Goal: Communication & Community: Ask a question

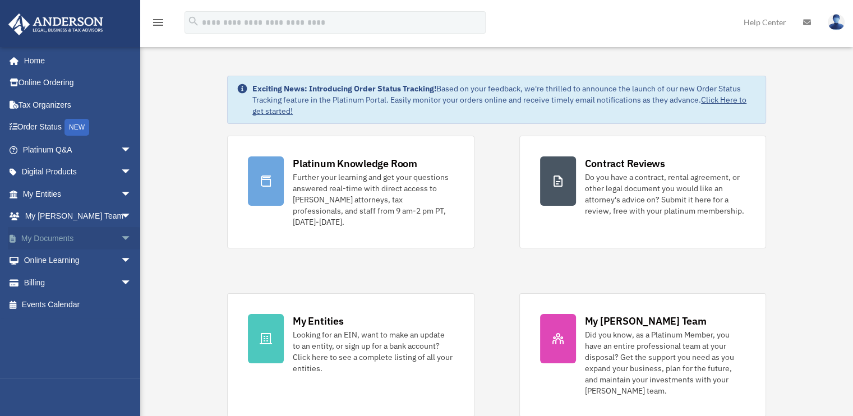
click at [121, 237] on span "arrow_drop_down" at bounding box center [132, 238] width 22 height 23
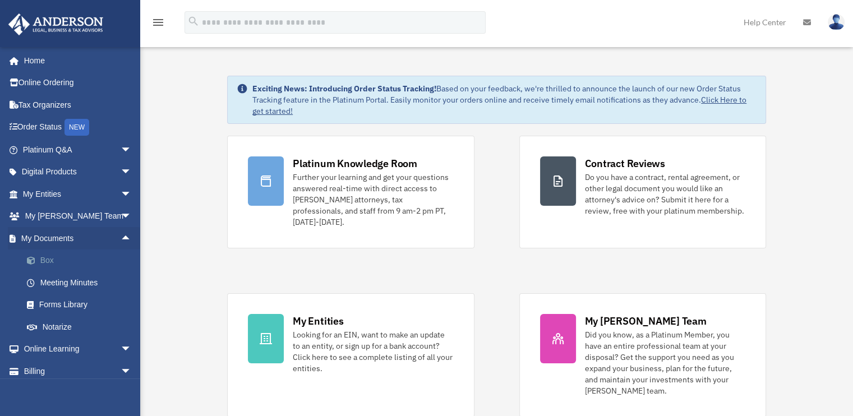
click at [45, 264] on link "Box" at bounding box center [82, 261] width 133 height 22
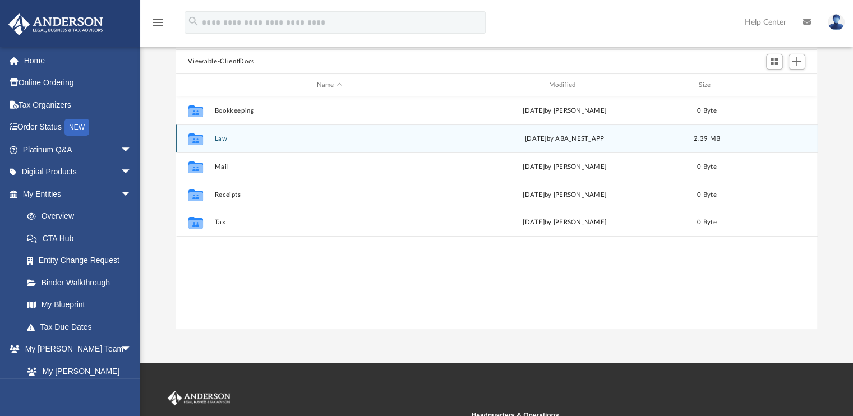
scroll to position [112, 0]
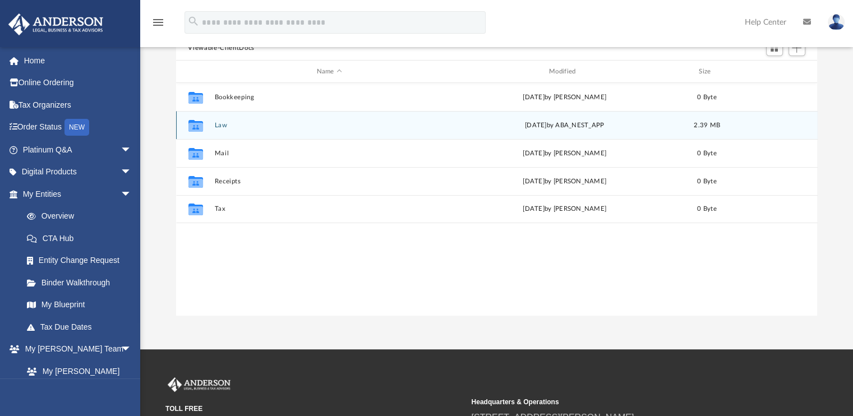
click at [196, 129] on icon "grid" at bounding box center [195, 127] width 15 height 9
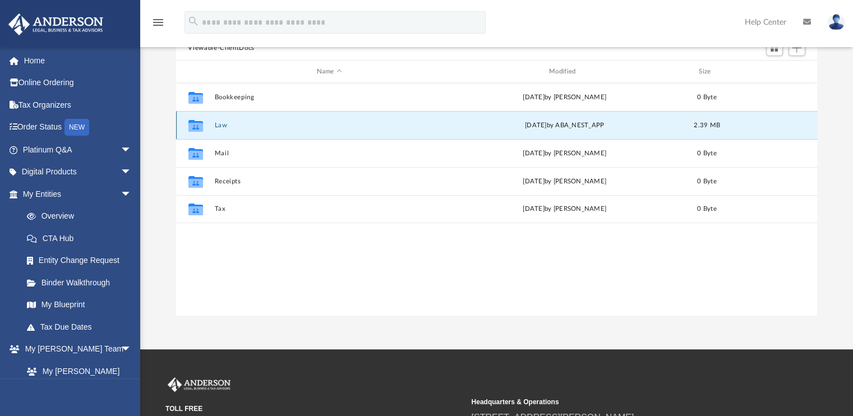
click at [191, 126] on icon "grid" at bounding box center [195, 127] width 15 height 9
click at [192, 127] on icon "grid" at bounding box center [195, 127] width 15 height 9
drag, startPoint x: 192, startPoint y: 127, endPoint x: 309, endPoint y: 126, distance: 116.7
click at [309, 126] on button "Law" at bounding box center [329, 125] width 230 height 7
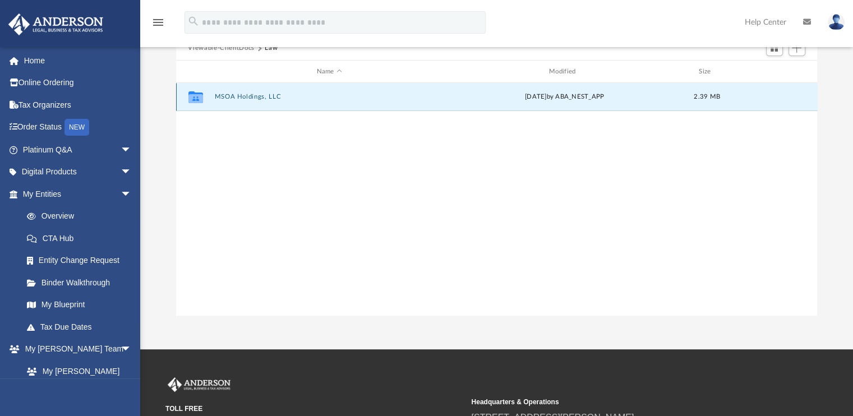
click at [230, 97] on button "MSOA Holdings, LLC" at bounding box center [329, 97] width 230 height 7
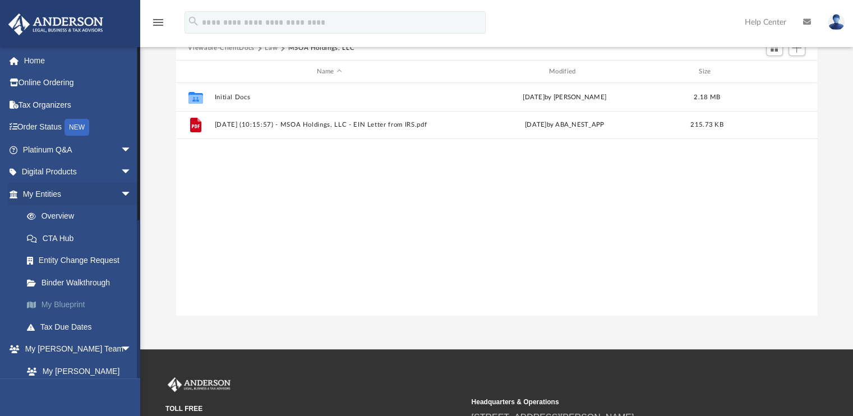
click at [75, 305] on link "My Blueprint" at bounding box center [82, 305] width 133 height 22
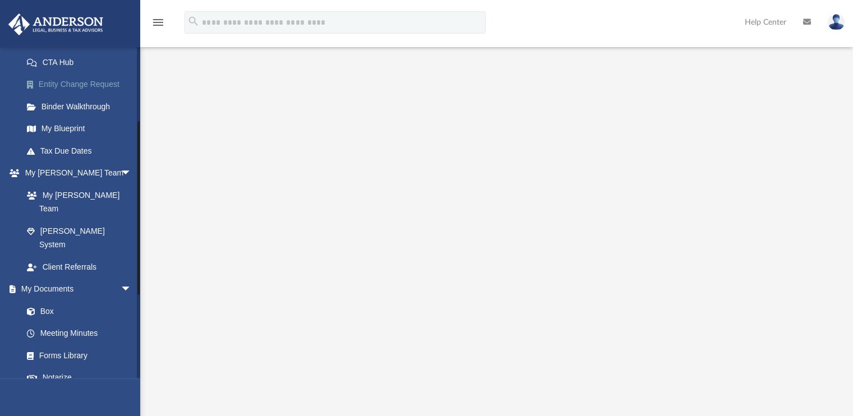
scroll to position [126, 0]
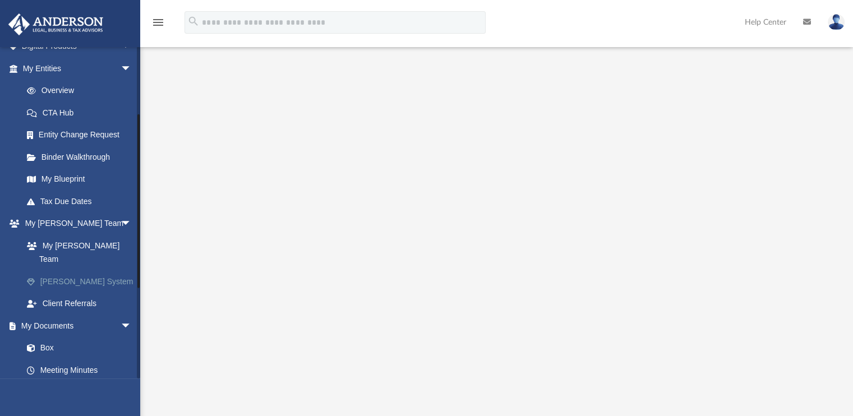
click at [74, 270] on link "[PERSON_NAME] System" at bounding box center [82, 281] width 133 height 22
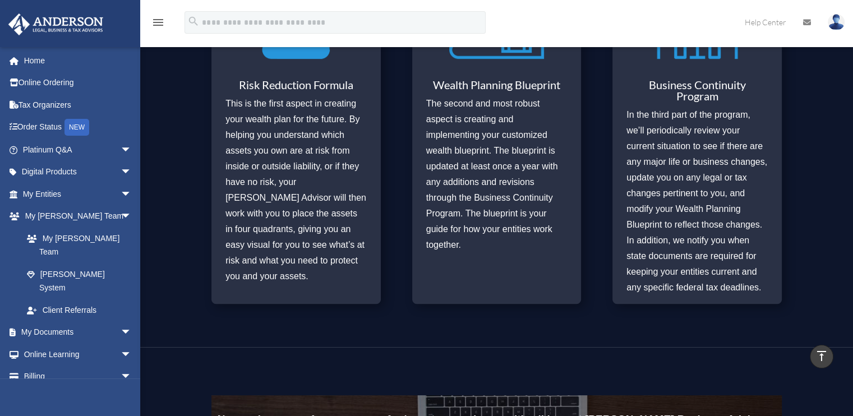
scroll to position [561, 0]
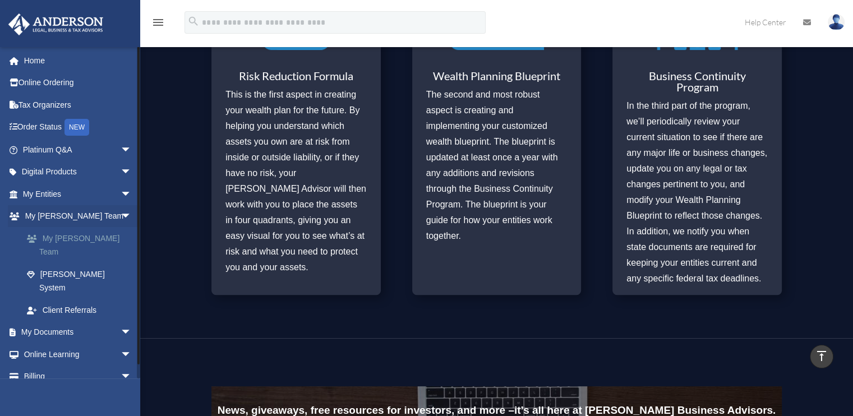
click at [69, 240] on link "My [PERSON_NAME] Team" at bounding box center [82, 245] width 133 height 36
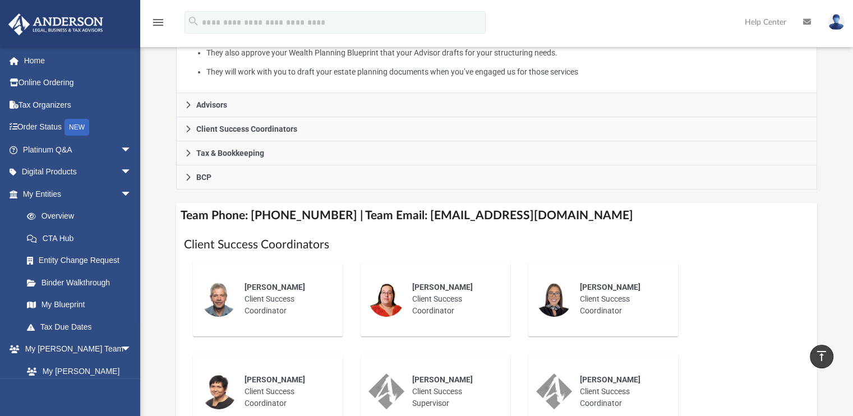
scroll to position [224, 0]
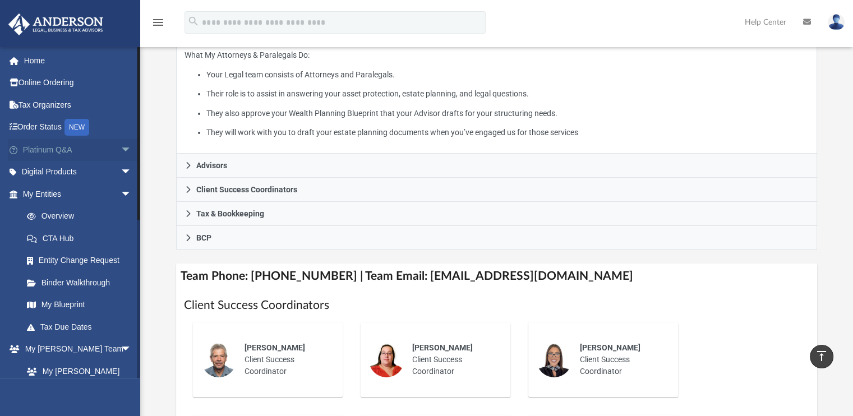
click at [121, 151] on span "arrow_drop_down" at bounding box center [132, 150] width 22 height 23
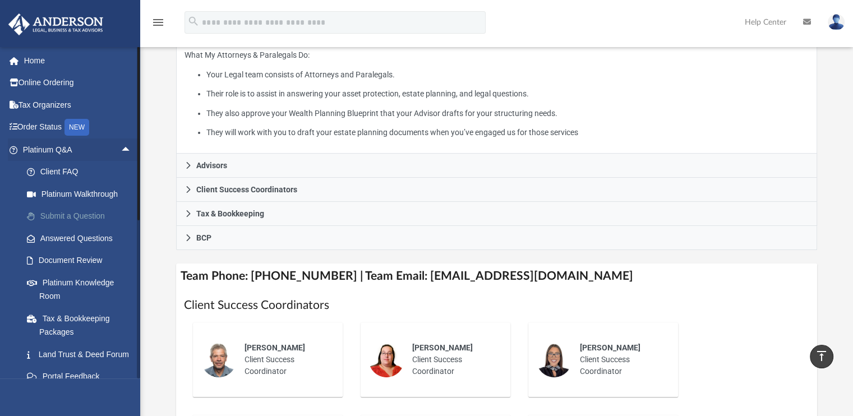
click at [91, 217] on link "Submit a Question" at bounding box center [82, 216] width 133 height 22
click at [57, 218] on link "Submit a Question" at bounding box center [82, 216] width 133 height 22
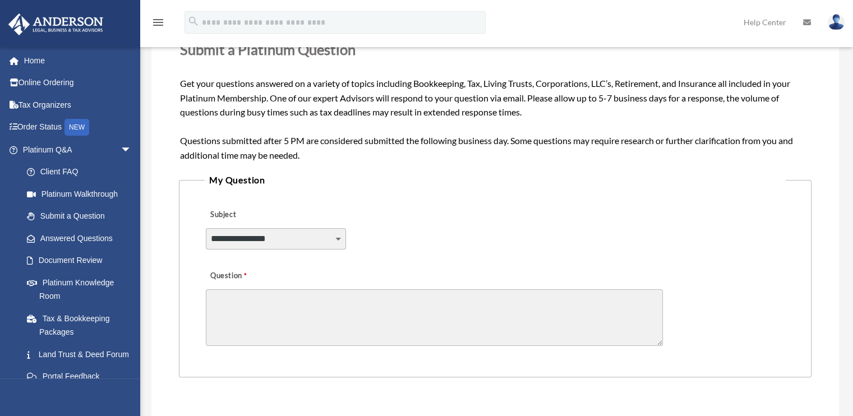
scroll to position [168, 0]
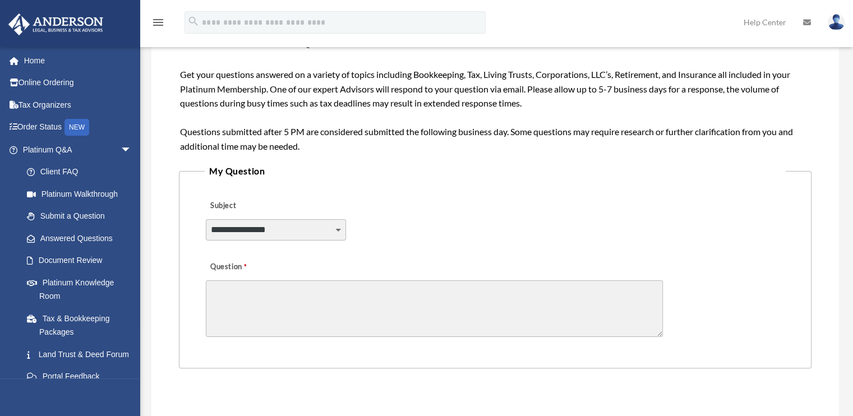
click at [337, 228] on select "**********" at bounding box center [276, 229] width 140 height 21
select select "******"
click at [206, 219] on select "**********" at bounding box center [276, 229] width 140 height 21
click at [394, 254] on div "Question" at bounding box center [495, 298] width 581 height 90
click at [223, 292] on textarea "Question" at bounding box center [434, 309] width 457 height 57
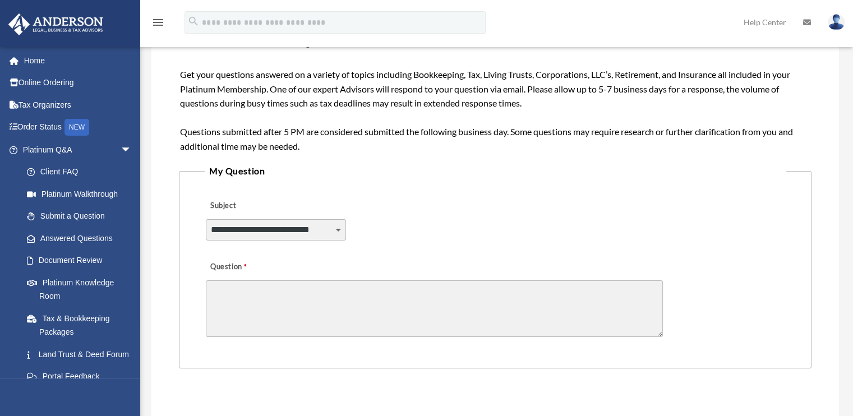
type textarea "*"
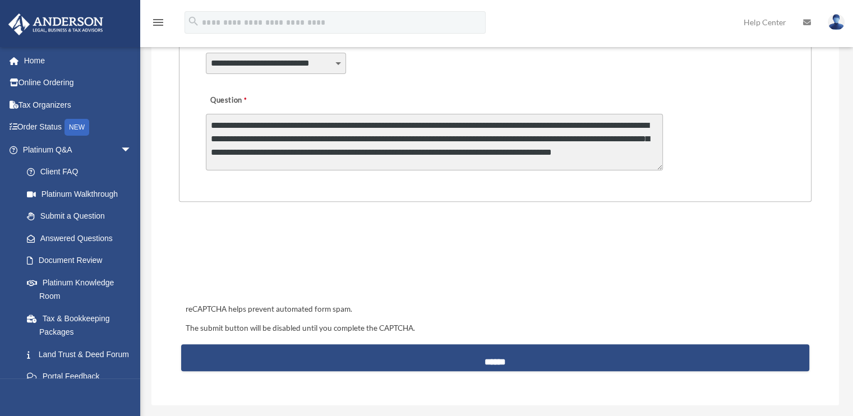
scroll to position [337, 0]
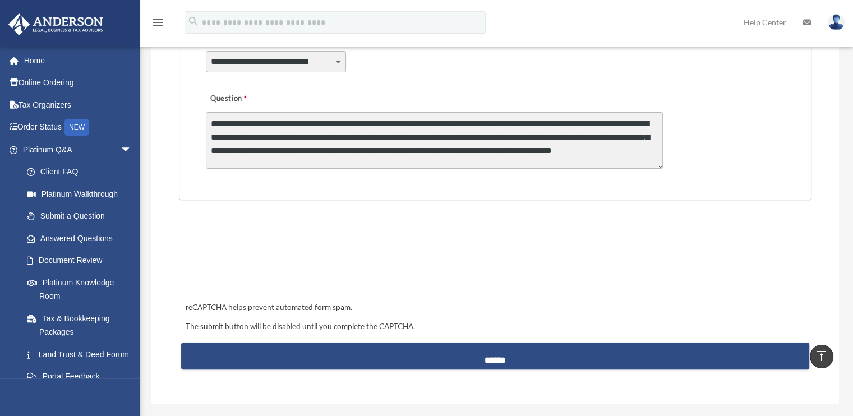
type textarea "**********"
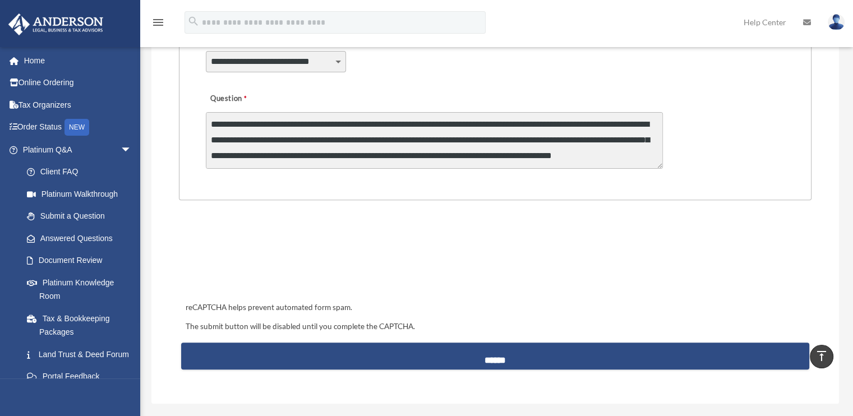
scroll to position [2, 0]
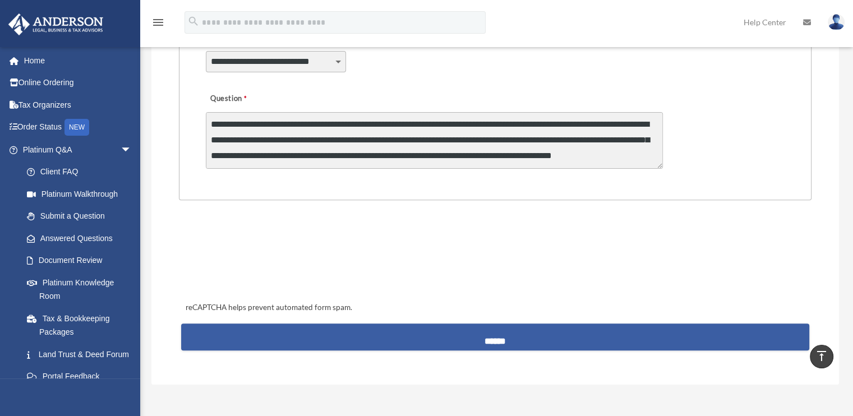
click at [495, 338] on input "******" at bounding box center [495, 337] width 628 height 27
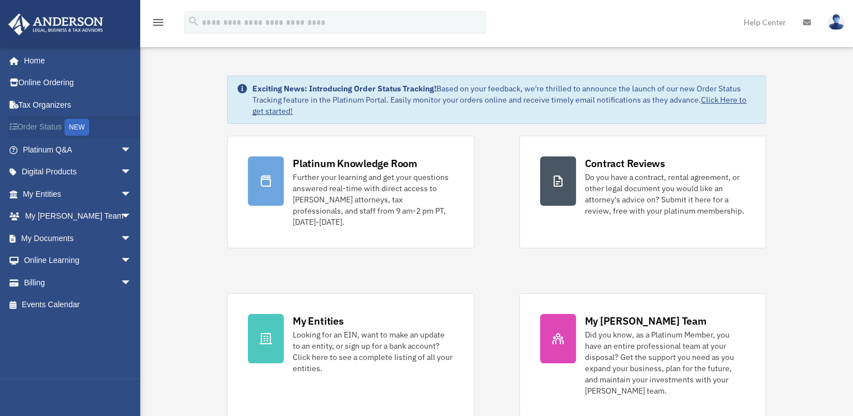
click at [45, 129] on link "Order Status NEW" at bounding box center [78, 127] width 141 height 23
